Goal: Information Seeking & Learning: Find specific page/section

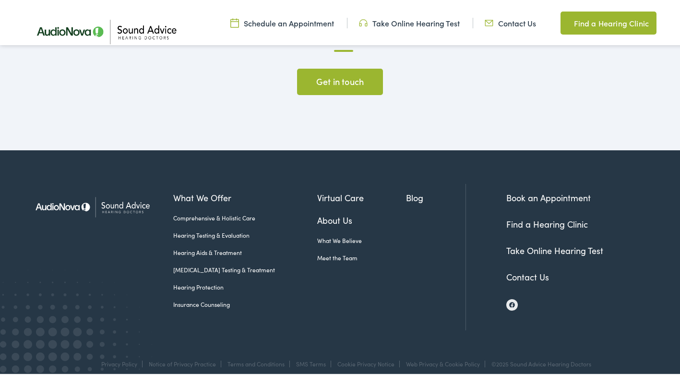
scroll to position [2328, 0]
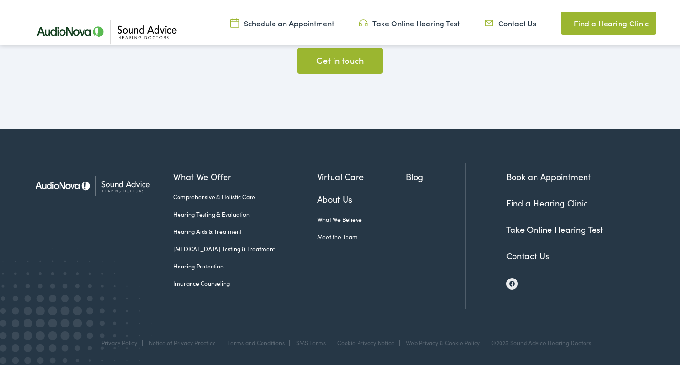
click at [331, 238] on link "Meet the Team" at bounding box center [361, 234] width 89 height 9
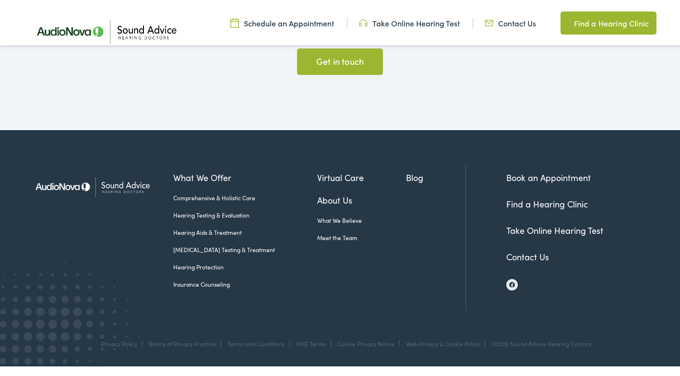
scroll to position [2328, 0]
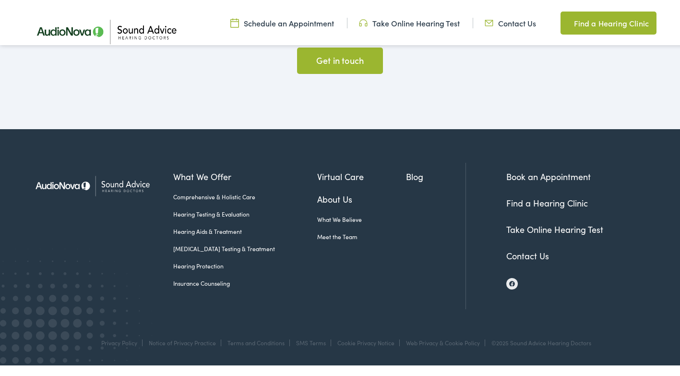
click at [325, 235] on link "Meet the Team" at bounding box center [361, 234] width 89 height 9
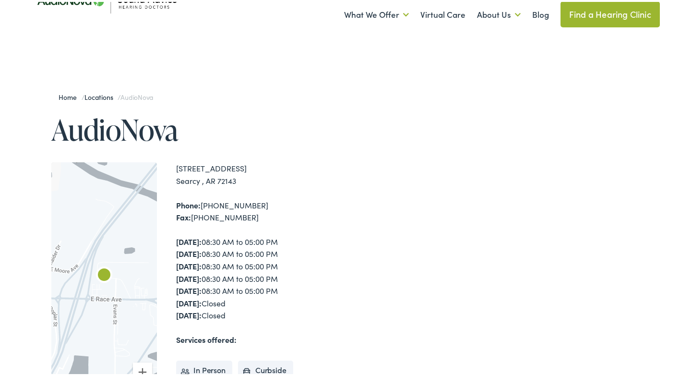
scroll to position [0, 0]
